Goal: Share content: Share content

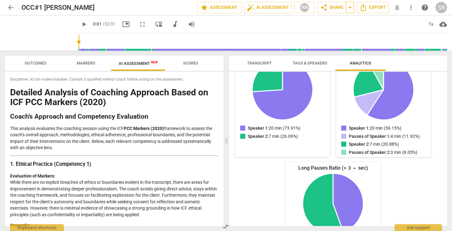
click at [349, 8] on span "arrow_drop_down" at bounding box center [350, 8] width 8 height 8
click at [336, 10] on span "share Share" at bounding box center [331, 8] width 23 height 8
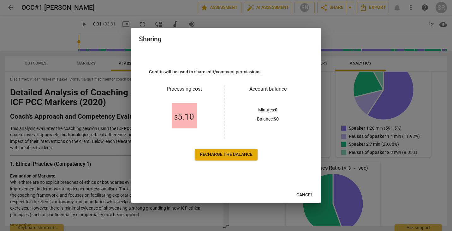
click at [184, 118] on span "$ 5.10" at bounding box center [184, 117] width 20 height 9
click at [303, 196] on span "Cancel" at bounding box center [304, 195] width 17 height 6
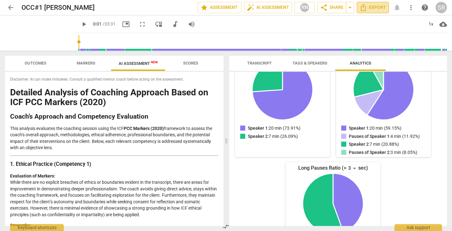
click at [385, 10] on span "Export" at bounding box center [372, 8] width 26 height 8
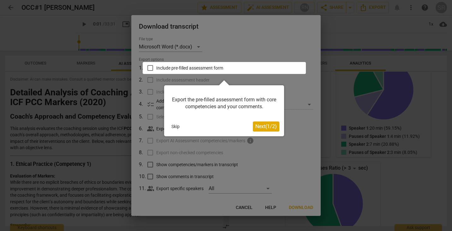
click at [261, 131] on button "Next ( 1 / 2 )" at bounding box center [266, 127] width 26 height 10
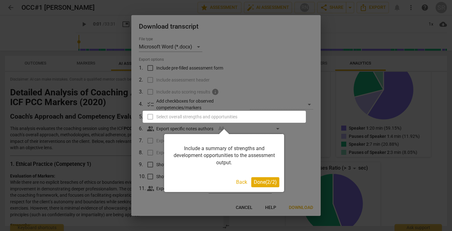
click at [266, 181] on span "Done ( 2 / 2 )" at bounding box center [265, 182] width 23 height 6
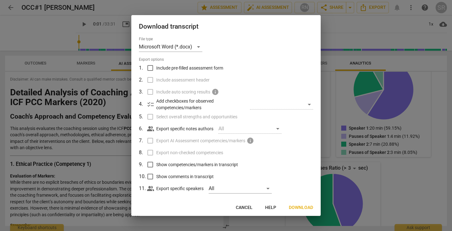
click at [330, 28] on div at bounding box center [226, 115] width 452 height 231
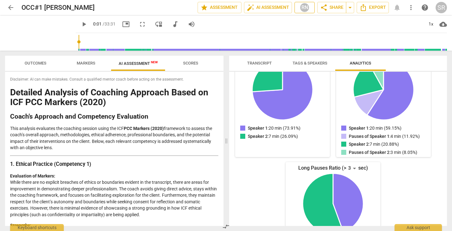
click at [307, 11] on div "RN" at bounding box center [304, 7] width 9 height 9
click at [283, 27] on div at bounding box center [226, 115] width 452 height 231
click at [368, 6] on span "Export" at bounding box center [372, 8] width 26 height 8
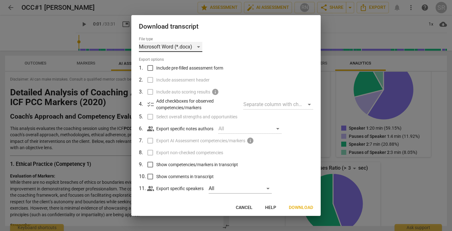
click at [197, 46] on div "Microsoft Word (*.docx)" at bounding box center [170, 47] width 63 height 10
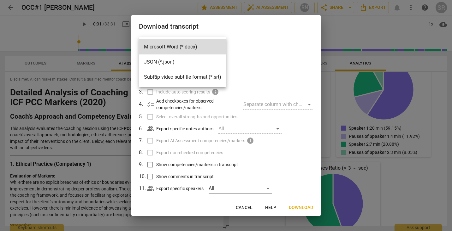
click at [253, 41] on div at bounding box center [226, 115] width 452 height 231
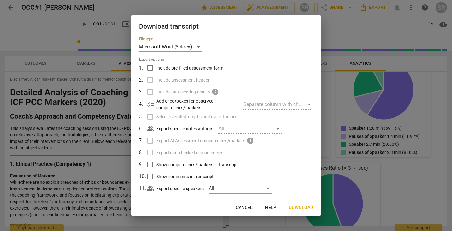
click at [150, 68] on input "Include pre-filled assessment form" at bounding box center [150, 68] width 12 height 12
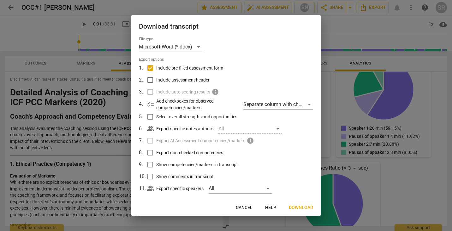
click at [150, 68] on input "Include pre-filled assessment form" at bounding box center [150, 68] width 12 height 12
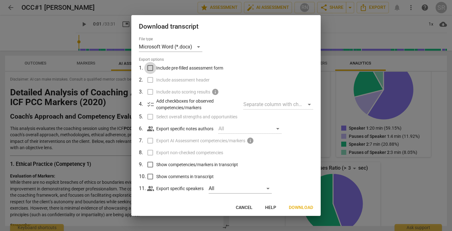
click at [151, 69] on input "Include pre-filled assessment form" at bounding box center [150, 68] width 12 height 12
checkbox input "true"
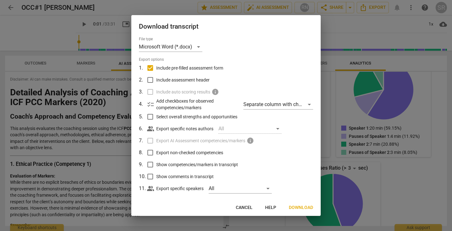
click at [150, 81] on input "Include assessment header" at bounding box center [150, 80] width 12 height 12
checkbox input "true"
click at [151, 118] on input "Select overall strengths and opportunities" at bounding box center [150, 117] width 12 height 12
checkbox input "true"
click at [149, 127] on span "people_alt" at bounding box center [151, 129] width 8 height 8
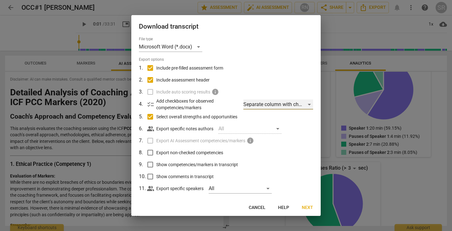
click at [251, 106] on div "Separate column with check marks" at bounding box center [278, 105] width 70 height 10
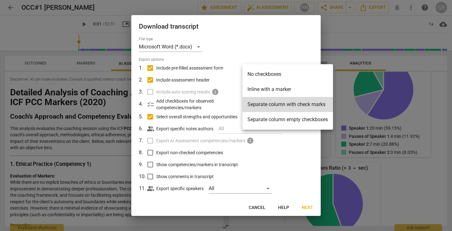
click at [230, 104] on div at bounding box center [226, 115] width 452 height 231
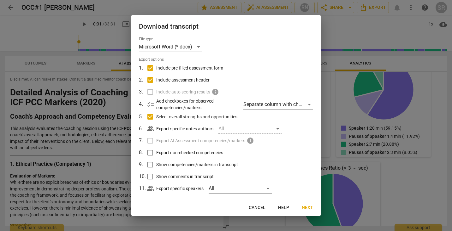
click at [228, 132] on div "All" at bounding box center [249, 129] width 63 height 10
click at [227, 128] on div "All" at bounding box center [249, 129] width 63 height 10
click at [151, 153] on input "Export non-checked competencies" at bounding box center [150, 153] width 12 height 12
checkbox input "true"
click at [150, 164] on input "Show competencies/markers in transcript" at bounding box center [150, 165] width 12 height 12
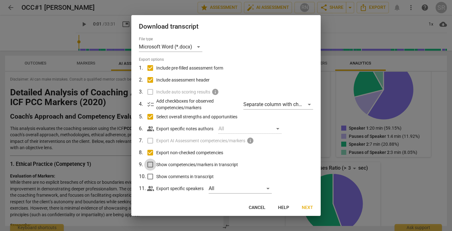
checkbox input "true"
click at [150, 175] on input "Show comments in transcript" at bounding box center [150, 177] width 12 height 12
checkbox input "true"
click at [219, 190] on div "All" at bounding box center [239, 189] width 63 height 10
click at [258, 161] on div at bounding box center [226, 115] width 452 height 231
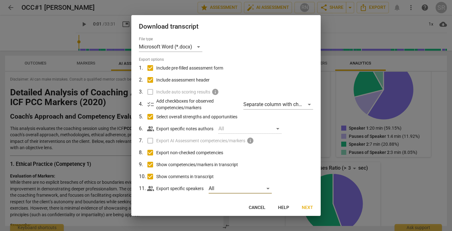
click at [308, 207] on span "Next" at bounding box center [306, 208] width 11 height 6
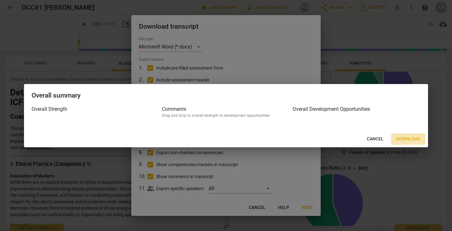
click at [403, 140] on span "Download" at bounding box center [408, 139] width 24 height 6
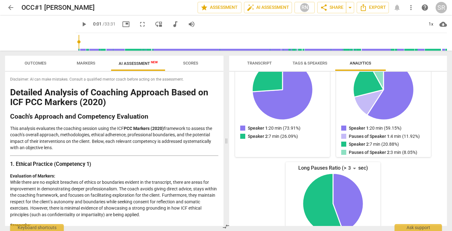
scroll to position [130, 0]
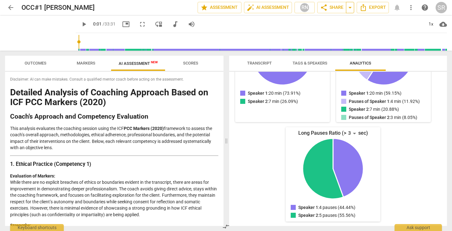
click at [348, 8] on span "arrow_drop_down" at bounding box center [350, 8] width 8 height 8
click at [337, 8] on span "share Share" at bounding box center [331, 8] width 23 height 8
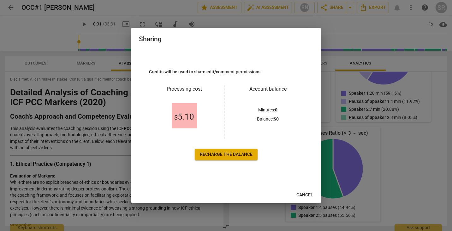
click at [207, 97] on div "$ 5.10" at bounding box center [184, 116] width 70 height 46
click at [306, 196] on span "Cancel" at bounding box center [304, 195] width 17 height 6
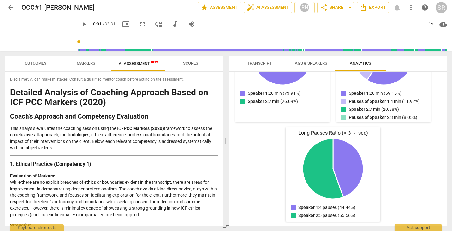
click at [411, 8] on span "more_vert" at bounding box center [411, 8] width 8 height 8
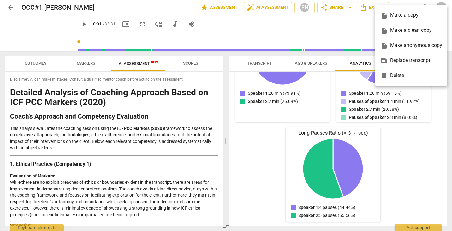
click at [359, 35] on div at bounding box center [226, 115] width 452 height 231
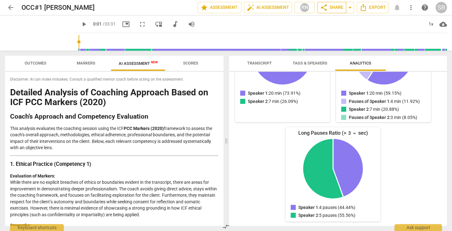
click at [333, 9] on span "share Share" at bounding box center [331, 8] width 23 height 8
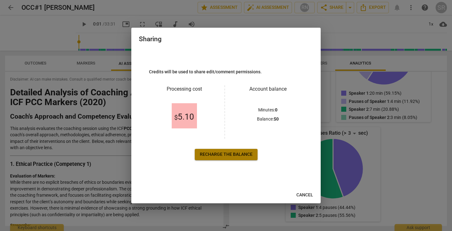
click at [244, 153] on span "Recharge the balance" at bounding box center [226, 155] width 53 height 6
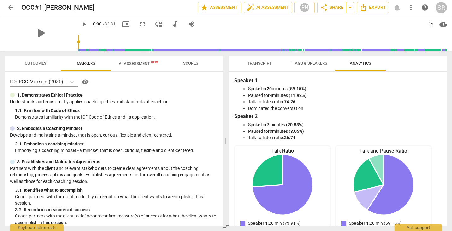
click at [348, 9] on span "arrow_drop_down" at bounding box center [350, 8] width 8 height 8
click at [335, 18] on span "Available only to you" at bounding box center [322, 19] width 36 height 6
click at [345, 6] on button "share Share" at bounding box center [331, 7] width 29 height 11
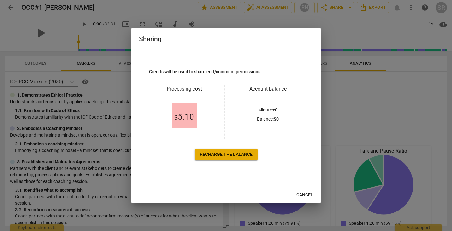
click at [335, 24] on div at bounding box center [226, 115] width 452 height 231
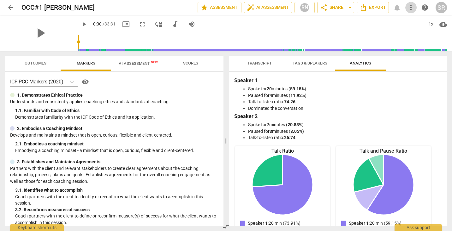
click at [409, 8] on span "more_vert" at bounding box center [411, 8] width 8 height 8
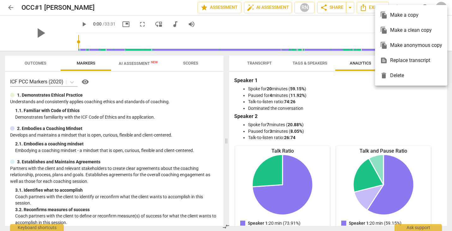
click at [330, 34] on div at bounding box center [226, 115] width 452 height 231
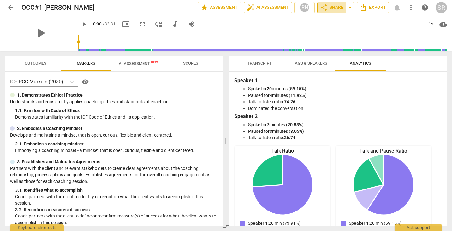
click at [334, 13] on button "share Share" at bounding box center [331, 7] width 29 height 11
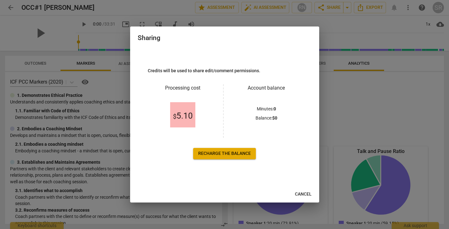
click at [348, 48] on div at bounding box center [224, 114] width 449 height 229
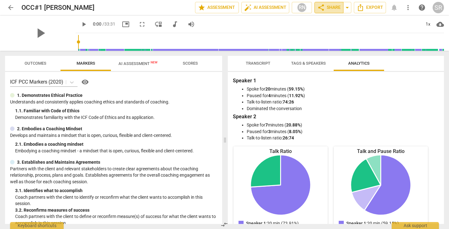
click at [325, 9] on span "share Share" at bounding box center [329, 8] width 23 height 8
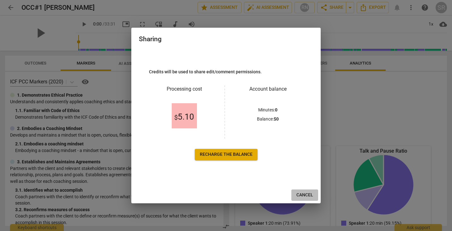
click at [303, 194] on span "Cancel" at bounding box center [304, 195] width 17 height 6
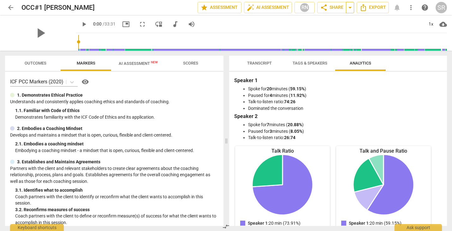
click at [349, 11] on span "arrow_drop_down" at bounding box center [350, 8] width 8 height 8
click at [344, 16] on div "Available only to you" at bounding box center [324, 19] width 41 height 6
click at [351, 6] on span "arrow_drop_down" at bounding box center [350, 8] width 8 height 8
click at [348, 6] on span "arrow_drop_down" at bounding box center [350, 8] width 8 height 8
click at [339, 9] on span "share Share" at bounding box center [331, 8] width 23 height 8
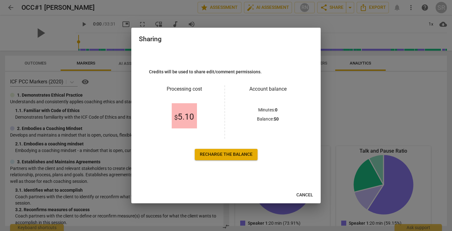
click at [348, 100] on div at bounding box center [226, 115] width 452 height 231
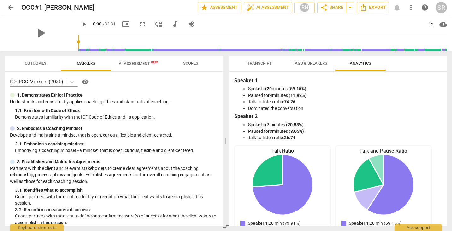
click at [408, 7] on span "more_vert" at bounding box center [411, 8] width 8 height 8
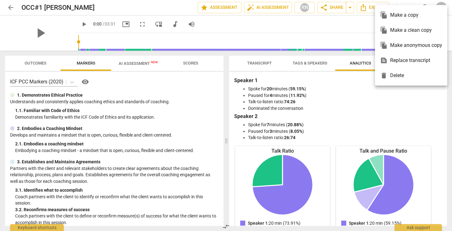
click at [341, 27] on div at bounding box center [226, 115] width 452 height 231
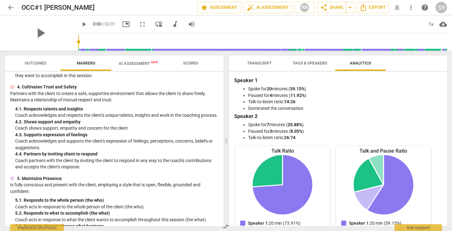
scroll to position [198, 0]
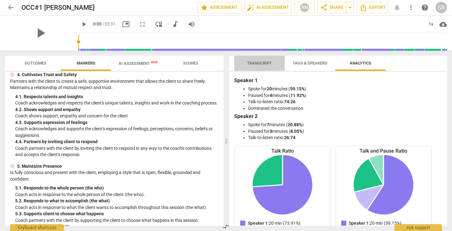
click at [248, 63] on span "Transcript" at bounding box center [259, 63] width 25 height 5
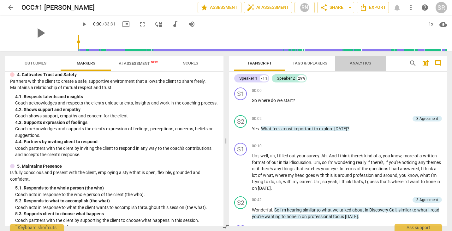
click at [353, 61] on span "Analytics" at bounding box center [359, 63] width 21 height 5
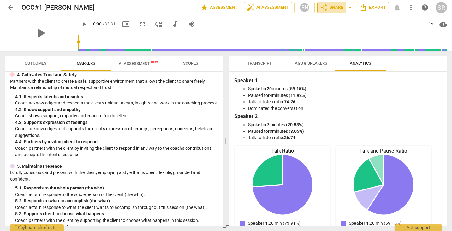
click at [332, 9] on span "share Share" at bounding box center [331, 8] width 23 height 8
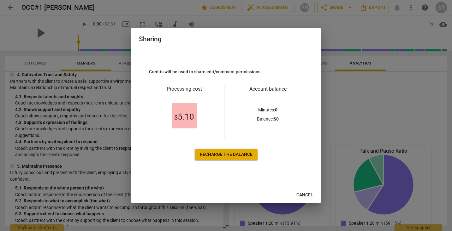
click at [230, 153] on span "Recharge the balance" at bounding box center [226, 155] width 53 height 6
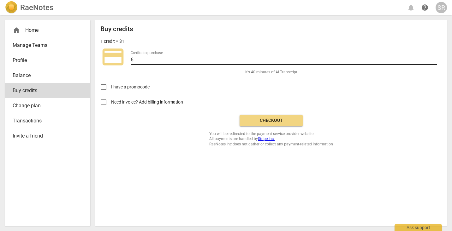
click at [166, 59] on input "6" at bounding box center [284, 60] width 306 height 9
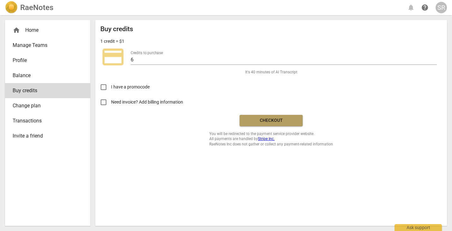
click at [266, 119] on span "Checkout" at bounding box center [270, 121] width 53 height 6
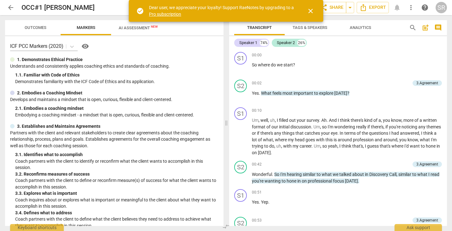
click at [309, 12] on span "close" at bounding box center [311, 11] width 8 height 8
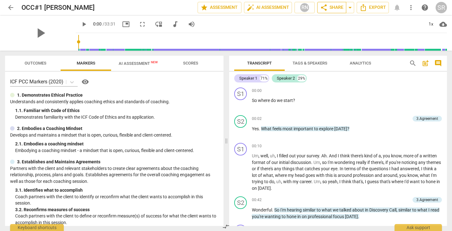
click at [323, 8] on span "share" at bounding box center [324, 8] width 8 height 8
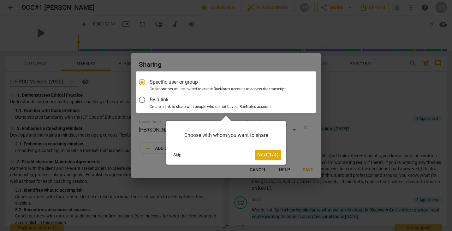
click at [257, 153] on span "Next ( 1 / 4 )" at bounding box center [267, 155] width 21 height 6
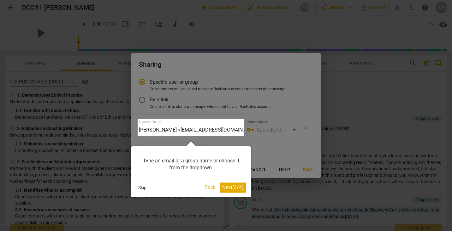
click at [234, 187] on span "Next ( 2 / 4 )" at bounding box center [232, 188] width 21 height 6
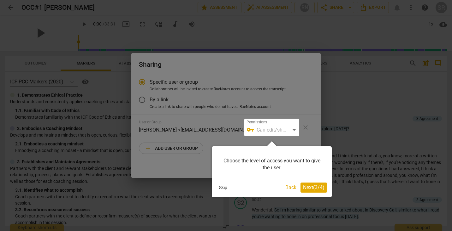
click at [310, 188] on span "Next ( 3 / 4 )" at bounding box center [313, 188] width 21 height 6
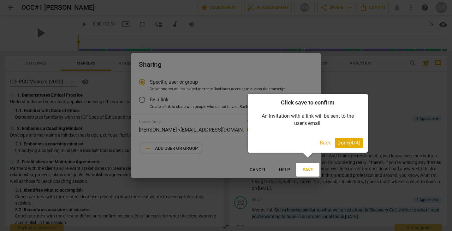
click at [339, 141] on span "Done ( 4 / 4 )" at bounding box center [348, 143] width 23 height 6
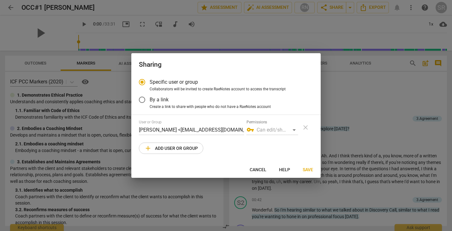
click at [219, 130] on input "[PERSON_NAME] <[EMAIL_ADDRESS][DOMAIN_NAME]>" at bounding box center [191, 130] width 105 height 10
click at [222, 140] on div "User or Group [PERSON_NAME] <[EMAIL_ADDRESS][DOMAIN_NAME]> Permissions vpn_key …" at bounding box center [226, 137] width 174 height 34
click at [195, 150] on span "add Add user or group" at bounding box center [171, 149] width 54 height 8
radio input "false"
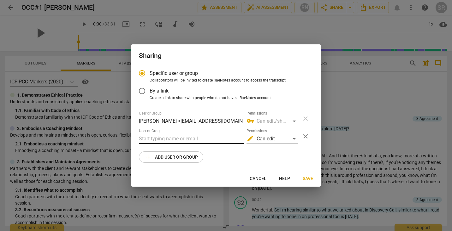
click at [194, 143] on input "text" at bounding box center [191, 139] width 105 height 10
click at [189, 139] on input "[PERSON_NAME]" at bounding box center [191, 139] width 105 height 10
paste input ".[PERSON_NAME][EMAIL_ADDRESS][DOMAIN_NAME]"
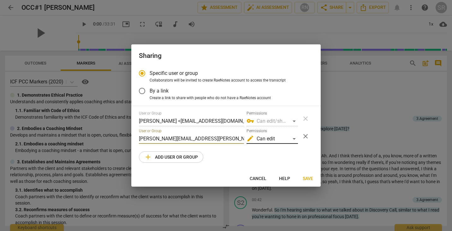
type input "[PERSON_NAME][EMAIL_ADDRESS][PERSON_NAME][DOMAIN_NAME]"
click at [290, 138] on div "edit Can edit" at bounding box center [271, 139] width 51 height 10
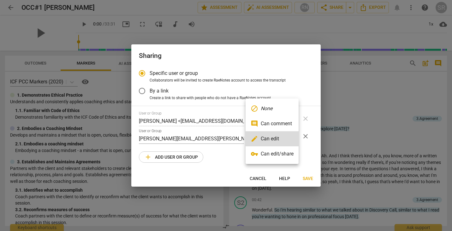
click at [232, 155] on div at bounding box center [226, 115] width 452 height 231
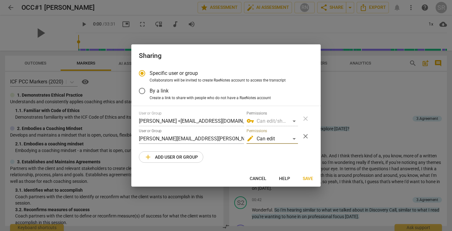
click at [304, 179] on span "Save" at bounding box center [307, 179] width 10 height 6
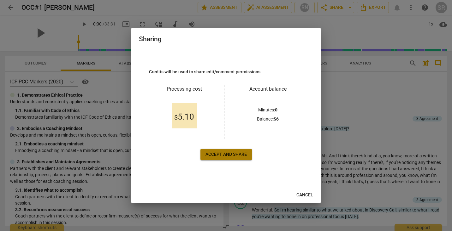
click at [242, 156] on span "Accept and share" at bounding box center [225, 155] width 41 height 6
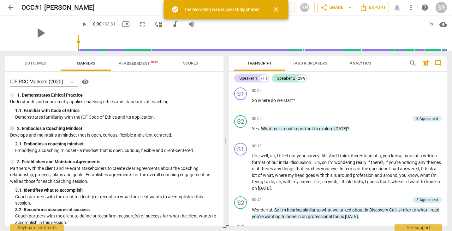
click at [278, 9] on span "close" at bounding box center [276, 10] width 8 height 8
